Goal: Task Accomplishment & Management: Use online tool/utility

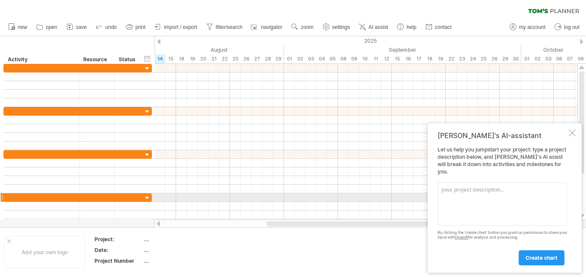
click at [453, 201] on textarea at bounding box center [501, 203] width 129 height 43
paste textarea "For a polyherbal antidiabetic formulation (with Phase 1 human trials planned), …"
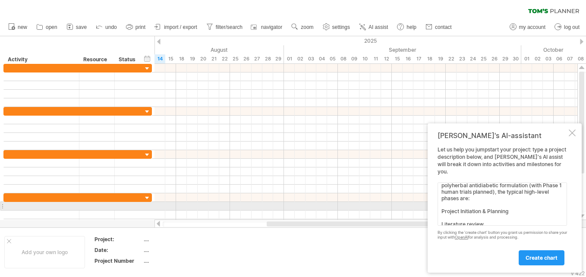
scroll to position [3, 0]
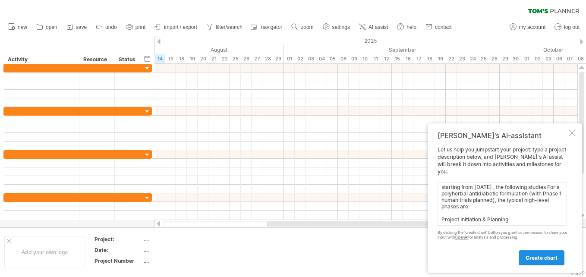
type textarea "starting from [DATE] , the following studies For a polyherbal antidiabetic form…"
click at [539, 259] on span "create chart" at bounding box center [541, 258] width 32 height 6
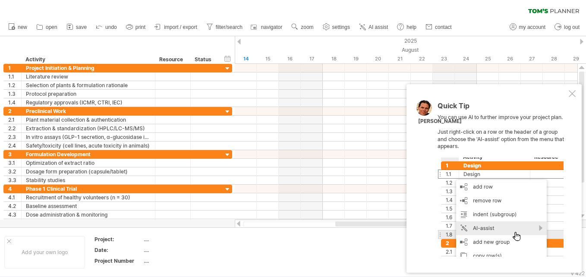
click at [494, 227] on div at bounding box center [500, 206] width 126 height 99
click at [540, 229] on div at bounding box center [500, 206] width 126 height 99
click at [474, 227] on div at bounding box center [500, 206] width 126 height 99
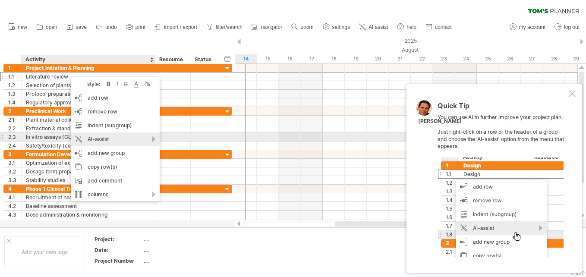
click at [98, 134] on div "AI-assist" at bounding box center [115, 139] width 89 height 14
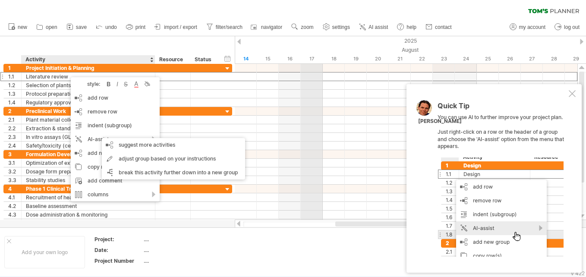
click at [305, 45] on div "August" at bounding box center [290, 49] width 682 height 9
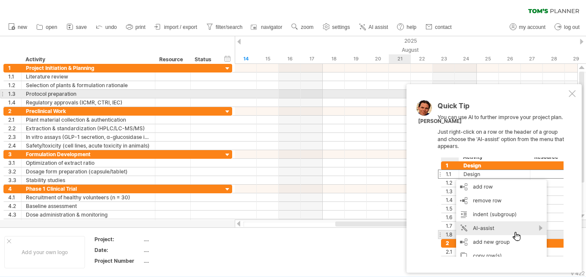
click at [570, 94] on div at bounding box center [572, 93] width 7 height 7
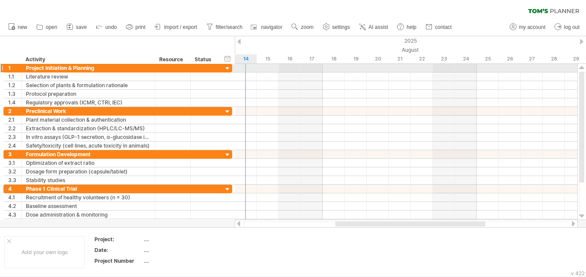
click at [226, 66] on div at bounding box center [227, 69] width 8 height 8
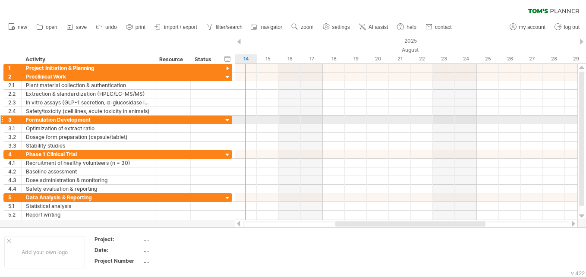
click at [225, 120] on div at bounding box center [227, 120] width 8 height 8
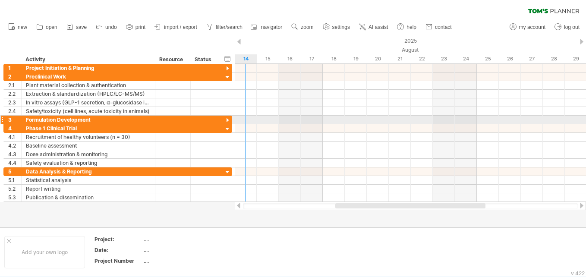
click at [225, 120] on div at bounding box center [227, 120] width 8 height 8
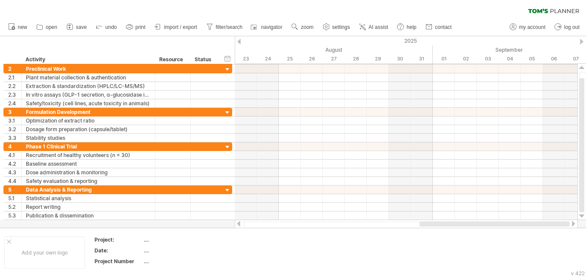
drag, startPoint x: 356, startPoint y: 225, endPoint x: 561, endPoint y: 220, distance: 205.0
click at [561, 220] on div at bounding box center [406, 224] width 343 height 9
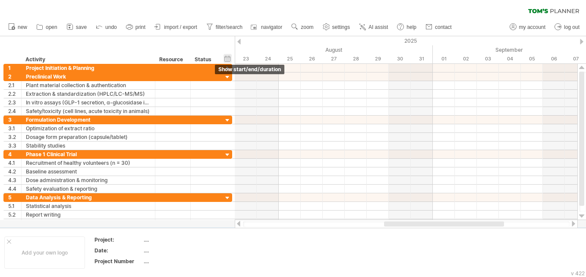
click at [226, 57] on div "hide start/end/duration show start/end/duration" at bounding box center [227, 58] width 8 height 9
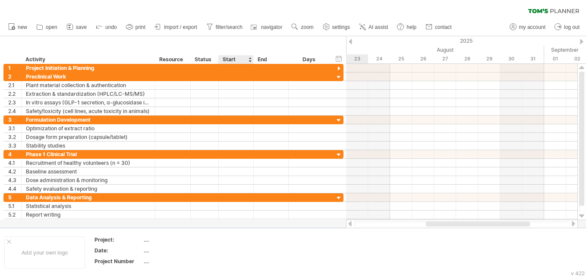
click at [236, 62] on div "Start" at bounding box center [236, 59] width 26 height 9
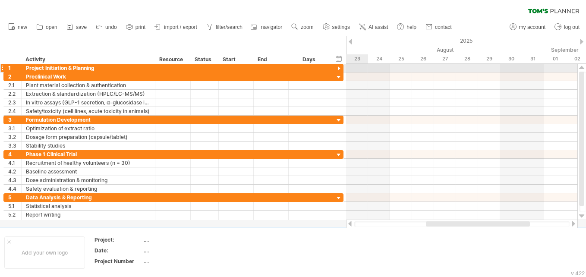
click at [341, 70] on div at bounding box center [339, 69] width 8 height 8
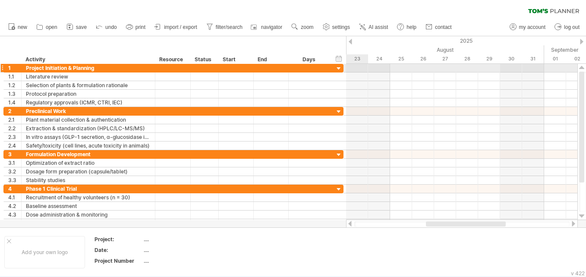
click at [339, 69] on div at bounding box center [339, 69] width 8 height 8
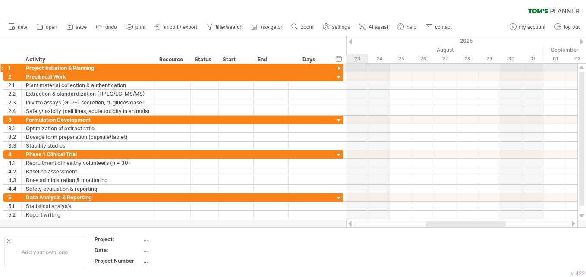
click at [339, 69] on div at bounding box center [339, 69] width 8 height 8
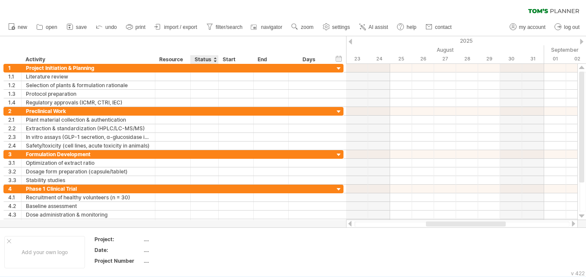
click at [208, 61] on div "Status" at bounding box center [204, 59] width 19 height 9
click at [372, 31] on link "AI assist" at bounding box center [374, 27] width 34 height 11
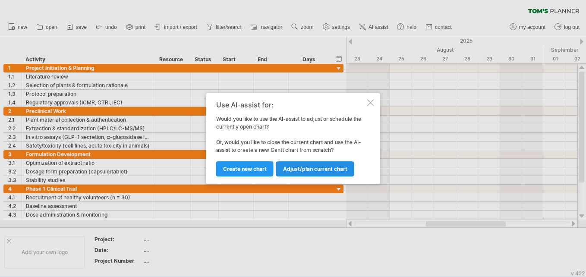
click at [307, 170] on span "Adjust/plan current chart" at bounding box center [315, 169] width 64 height 6
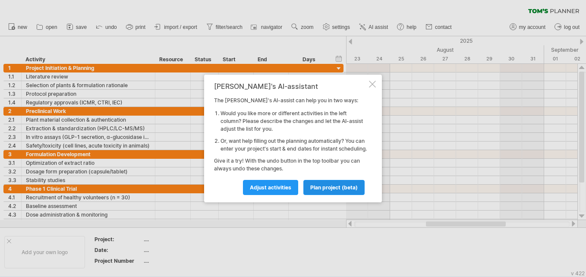
click at [327, 191] on span "plan project (beta)" at bounding box center [333, 187] width 47 height 6
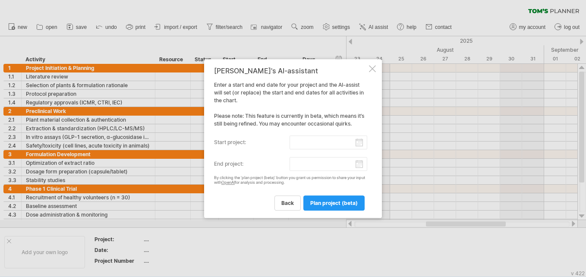
click at [360, 142] on input "start project:" at bounding box center [328, 142] width 78 height 14
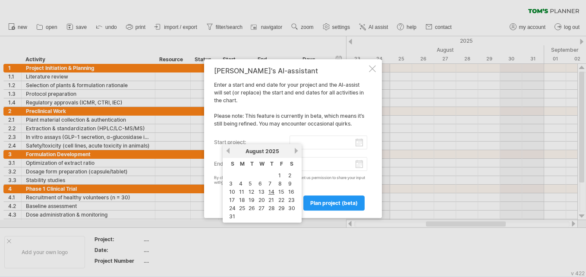
click at [296, 151] on link "next" at bounding box center [296, 151] width 6 height 6
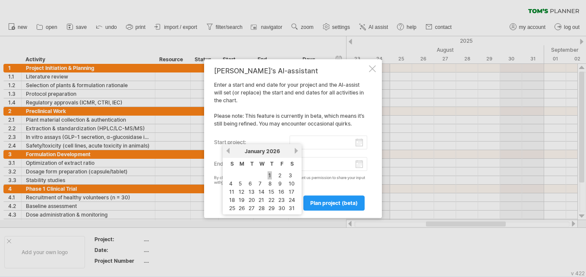
click at [271, 172] on link "1" at bounding box center [269, 175] width 4 height 8
type input "********"
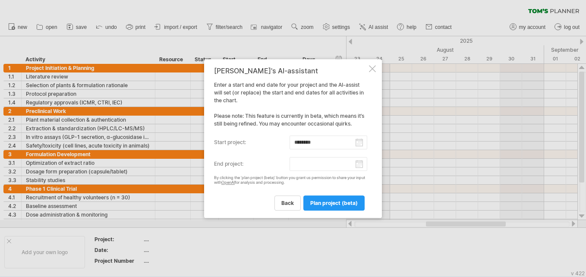
click at [359, 164] on input "end project:" at bounding box center [328, 164] width 78 height 14
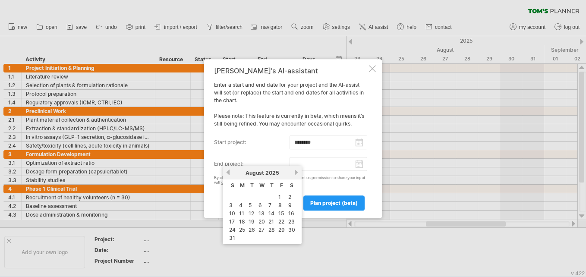
click at [293, 172] on div "[DATE]" at bounding box center [262, 173] width 63 height 6
click at [296, 173] on link "next" at bounding box center [296, 172] width 6 height 6
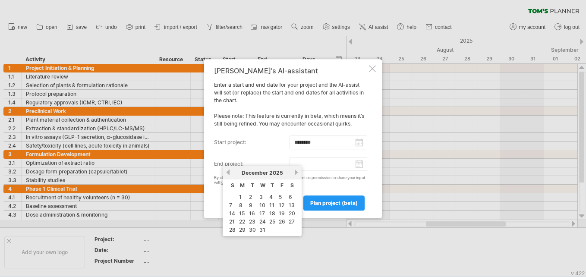
click at [296, 173] on link "next" at bounding box center [296, 172] width 6 height 6
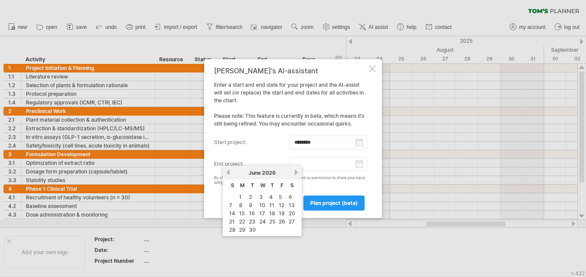
click at [296, 173] on link "next" at bounding box center [296, 172] width 6 height 6
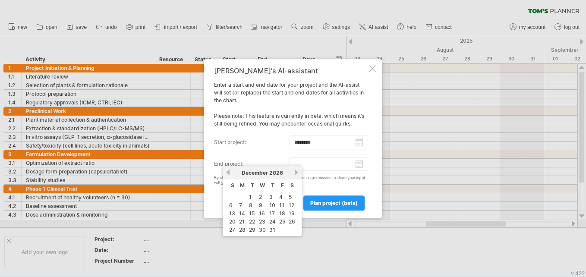
click at [296, 173] on link "next" at bounding box center [296, 172] width 6 height 6
click at [296, 173] on link "next" at bounding box center [295, 172] width 6 height 6
click at [296, 173] on link "next" at bounding box center [296, 172] width 6 height 6
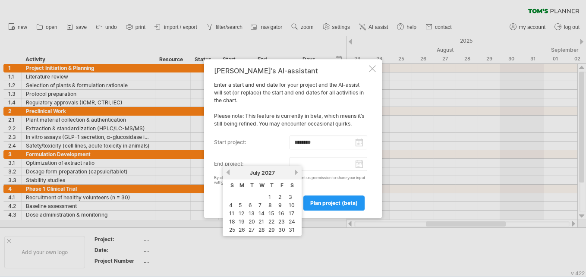
click at [296, 173] on link "next" at bounding box center [296, 172] width 6 height 6
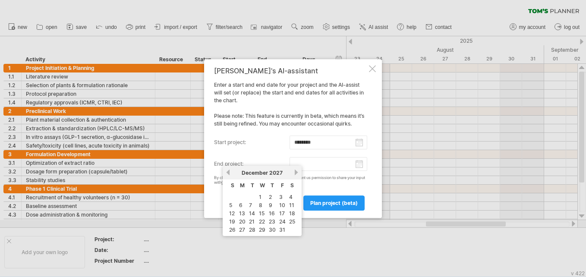
click at [296, 173] on link "next" at bounding box center [296, 172] width 6 height 6
click at [291, 195] on link "1" at bounding box center [290, 197] width 4 height 8
type input "********"
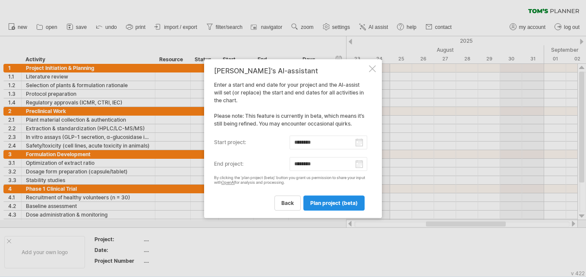
click at [328, 203] on span "plan project (beta)" at bounding box center [333, 203] width 47 height 6
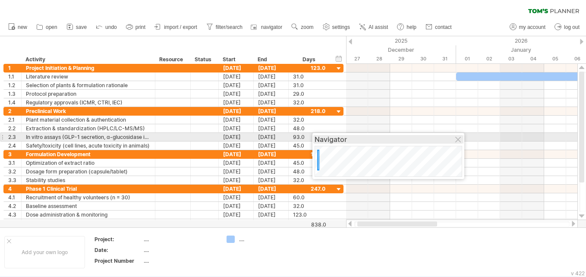
drag, startPoint x: 492, startPoint y: 232, endPoint x: 374, endPoint y: 131, distance: 155.1
click at [374, 135] on div "Navigator" at bounding box center [389, 139] width 148 height 9
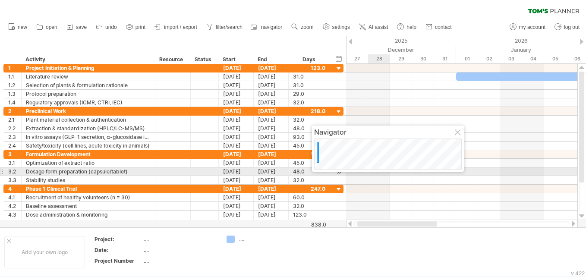
click at [386, 175] on body "progress(100%) Trying to reach [DOMAIN_NAME] Connected again... 0% clear filter…" at bounding box center [293, 139] width 586 height 279
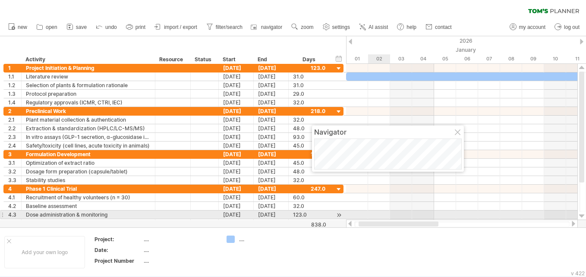
drag, startPoint x: 368, startPoint y: 223, endPoint x: 370, endPoint y: 212, distance: 10.4
click at [370, 212] on div "Trying to reach [DOMAIN_NAME] Connected again... 0% clear filter new 1" at bounding box center [293, 138] width 586 height 277
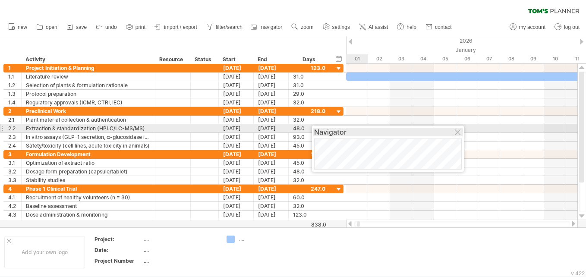
click at [372, 131] on div "Navigator" at bounding box center [388, 132] width 148 height 9
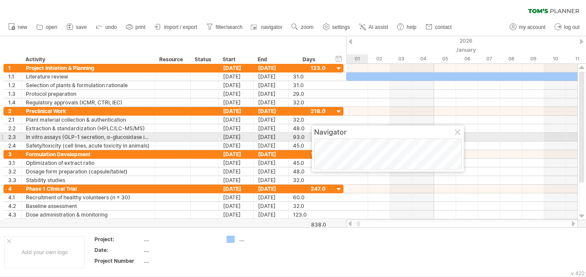
click at [455, 133] on div at bounding box center [458, 132] width 7 height 7
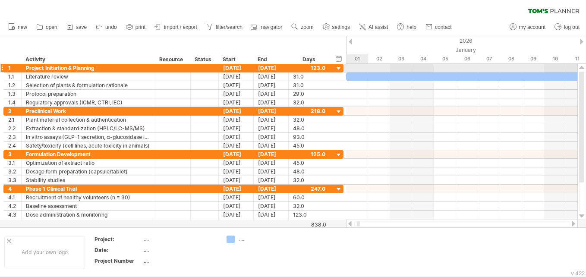
click at [340, 66] on div at bounding box center [339, 69] width 8 height 8
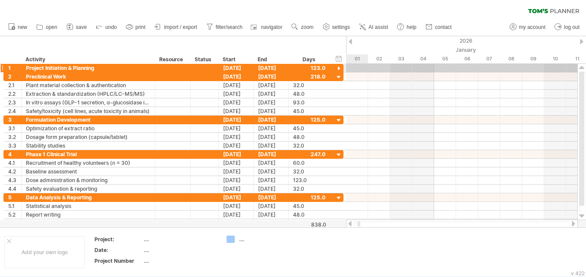
click at [340, 66] on div at bounding box center [339, 69] width 8 height 8
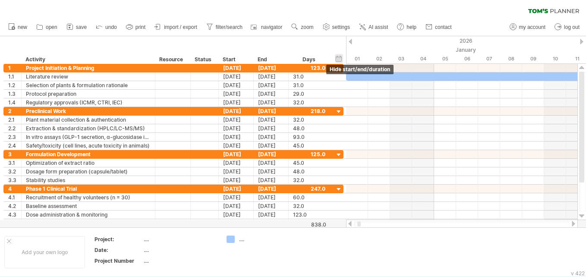
click at [340, 61] on div "hide start/end/duration show start/end/duration" at bounding box center [339, 58] width 8 height 9
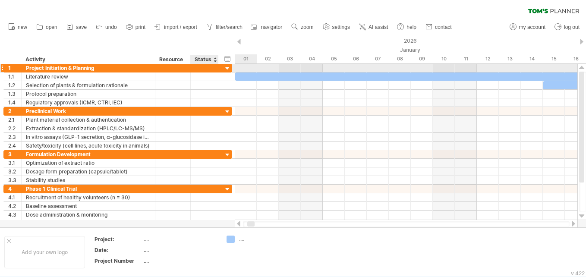
click at [228, 69] on div at bounding box center [227, 69] width 8 height 8
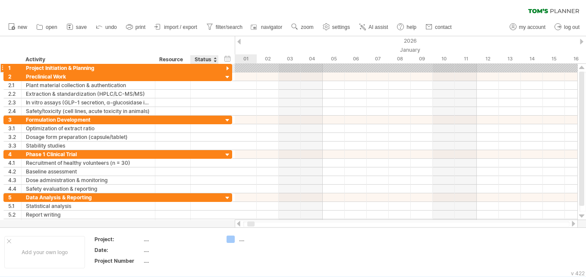
click at [228, 69] on div at bounding box center [227, 69] width 8 height 8
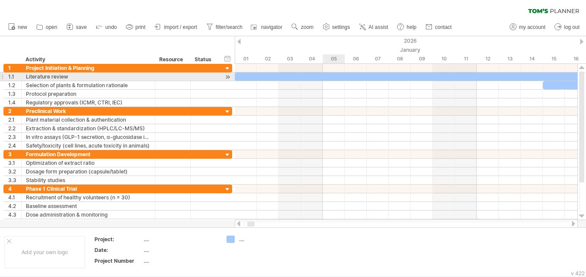
click at [334, 75] on div at bounding box center [576, 76] width 682 height 8
drag, startPoint x: 212, startPoint y: 220, endPoint x: 255, endPoint y: 224, distance: 42.9
click at [255, 224] on div "Trying to reach [DOMAIN_NAME] Connected again... 0% clear filter new 1" at bounding box center [293, 138] width 586 height 277
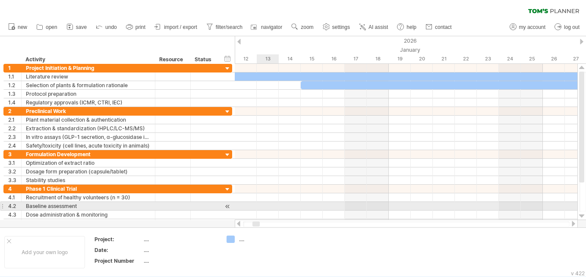
drag, startPoint x: 252, startPoint y: 221, endPoint x: 257, endPoint y: 204, distance: 17.6
click at [257, 204] on div "Trying to reach [DOMAIN_NAME] Connected again... 0% clear filter new 1" at bounding box center [293, 138] width 586 height 277
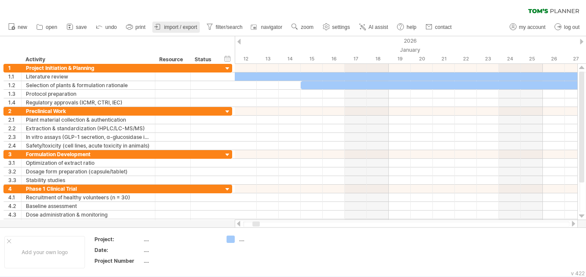
click at [181, 27] on span "import / export" at bounding box center [180, 27] width 33 height 6
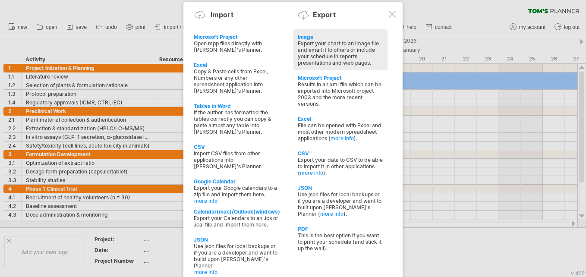
click at [313, 46] on div "Export your chart to an image file and email it to others or include your sched…" at bounding box center [340, 53] width 85 height 26
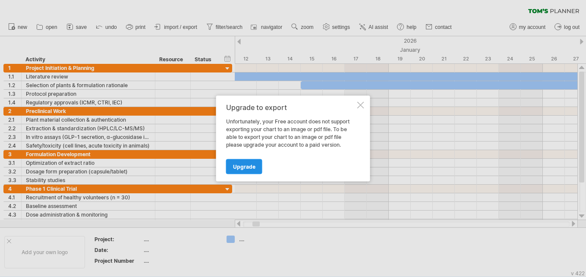
click at [246, 167] on span "Upgrade" at bounding box center [244, 167] width 22 height 6
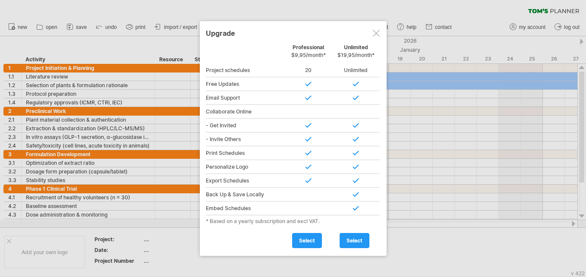
click at [377, 32] on div at bounding box center [376, 33] width 7 height 7
